Goal: Information Seeking & Learning: Find specific fact

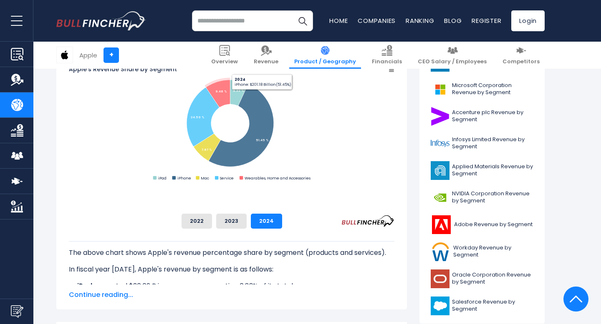
scroll to position [262, 0]
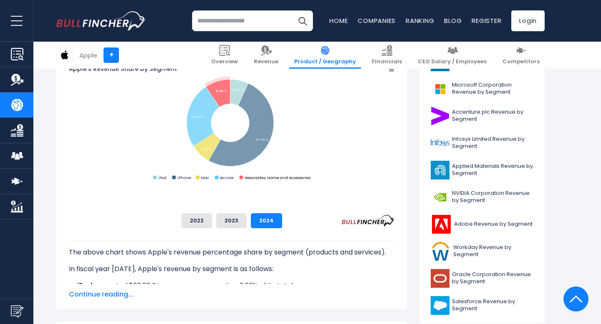
click at [310, 181] on text "Wearables, Home and Accessories" at bounding box center [277, 177] width 66 height 5
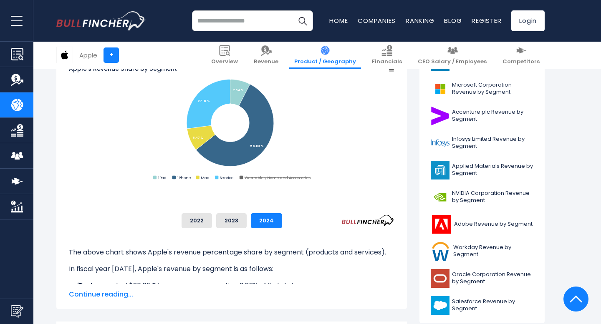
click at [310, 181] on text "Wearables, Home and Accessories" at bounding box center [277, 177] width 66 height 5
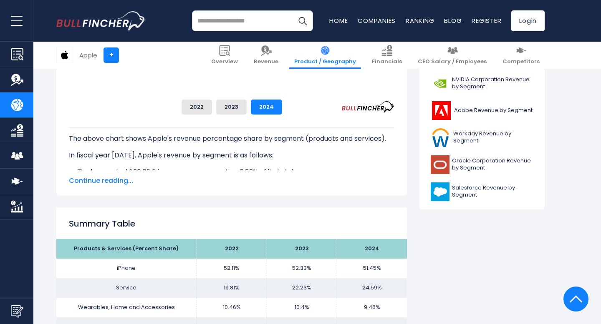
scroll to position [477, 0]
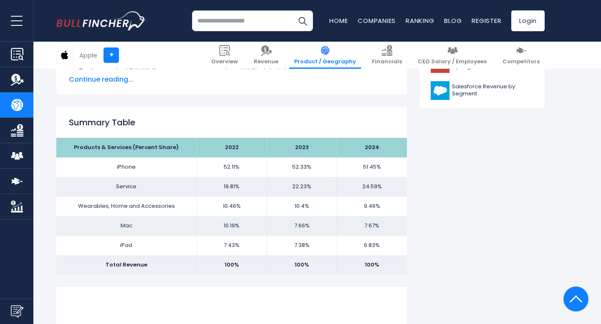
click at [142, 166] on td "iPhone" at bounding box center [126, 168] width 140 height 20
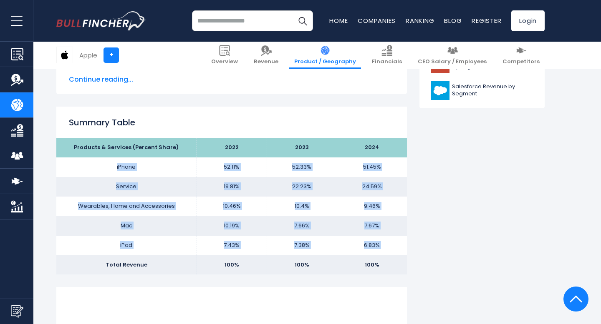
drag, startPoint x: 141, startPoint y: 166, endPoint x: 168, endPoint y: 256, distance: 93.3
click at [168, 256] on tbody "Products & Services (Percent Share) 2022 2023 2024 iPhone 52.11% 52.33% Service…" at bounding box center [231, 206] width 350 height 137
click at [168, 256] on td "Total Revenue" at bounding box center [126, 266] width 140 height 20
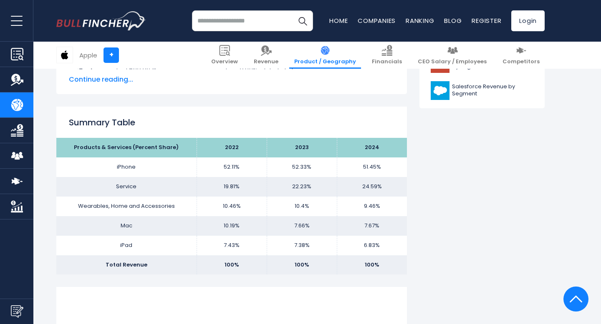
click at [145, 168] on td "iPhone" at bounding box center [126, 168] width 140 height 20
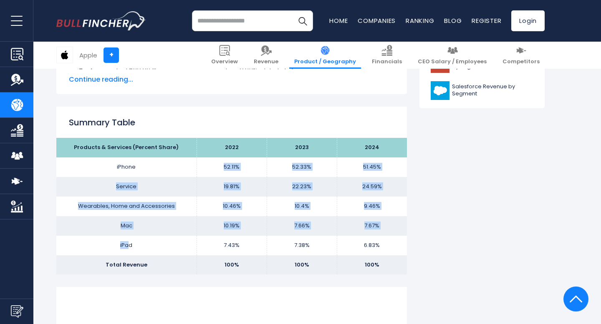
drag, startPoint x: 157, startPoint y: 244, endPoint x: 144, endPoint y: 171, distance: 74.1
click at [144, 171] on tbody "Products & Services (Percent Share) 2022 2023 2024 iPhone 52.11% 52.33% Service…" at bounding box center [231, 206] width 350 height 137
click at [144, 171] on td "iPhone" at bounding box center [126, 168] width 140 height 20
drag, startPoint x: 98, startPoint y: 145, endPoint x: 504, endPoint y: 245, distance: 418.0
click at [407, 245] on tbody "Products & Services (Percent Share) 2022 2023 2024 iPhone 52.11% 52.33% Service…" at bounding box center [231, 206] width 350 height 137
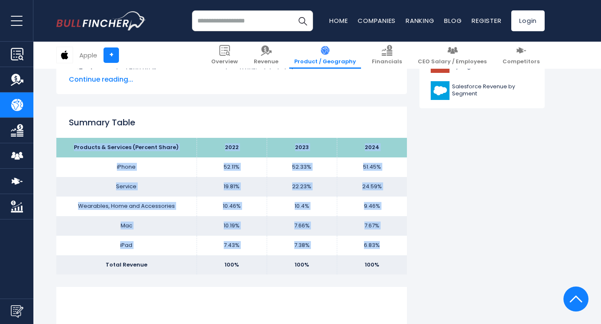
copy tbody "Products & Services (Percent Share) 2022 2023 2024 iPhone 52.11% 52.33% 51.45% …"
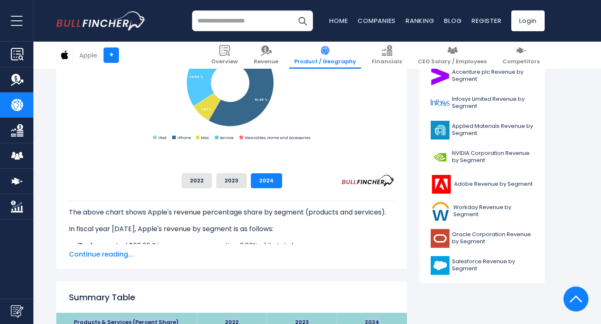
scroll to position [300, 0]
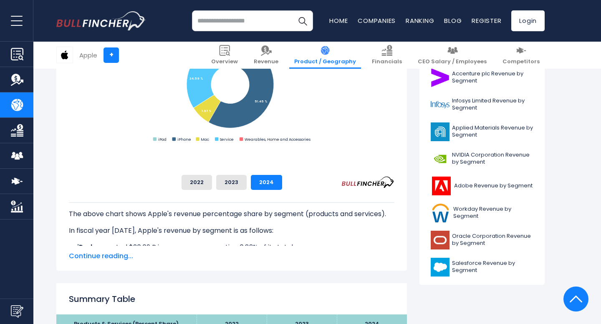
click at [108, 252] on span "Continue reading..." at bounding box center [231, 256] width 325 height 10
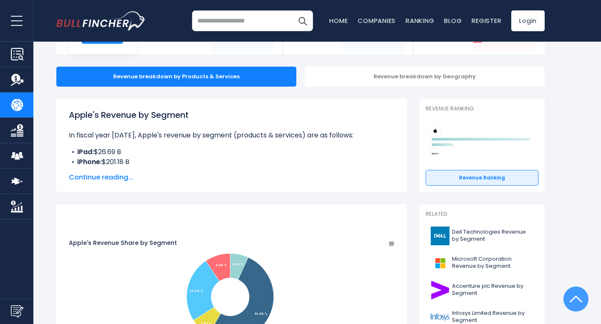
scroll to position [0, 0]
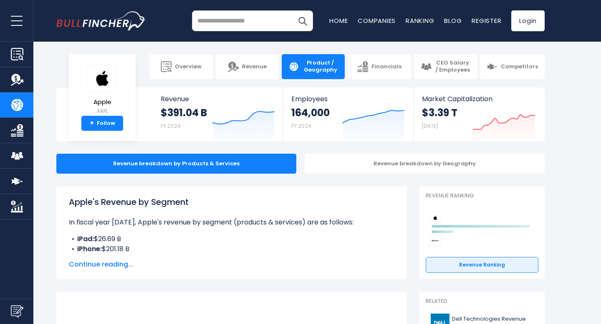
click at [167, 196] on h1 "Apple's Revenue by Segment" at bounding box center [231, 202] width 325 height 13
